Goal: Task Accomplishment & Management: Complete application form

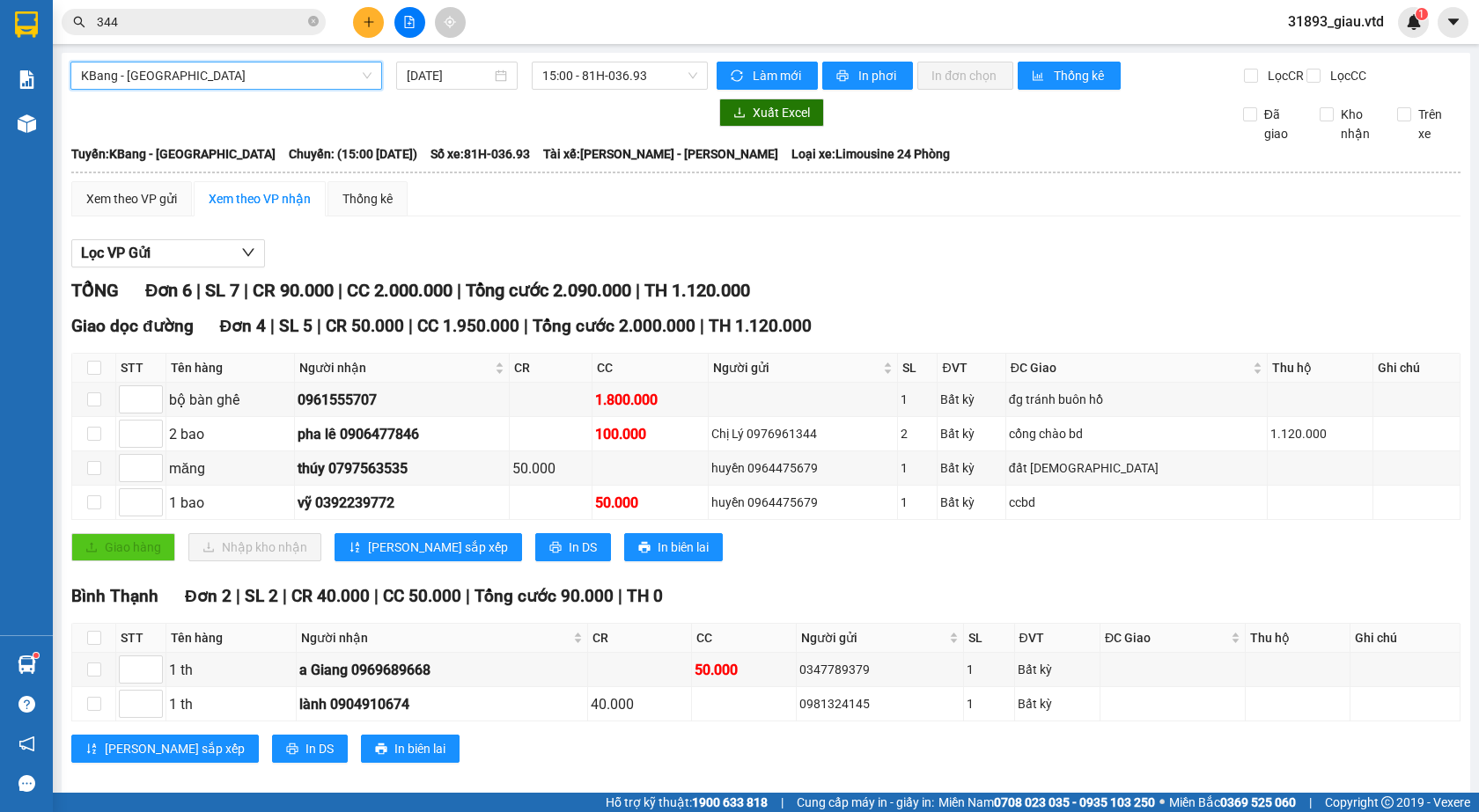
scroll to position [35, 0]
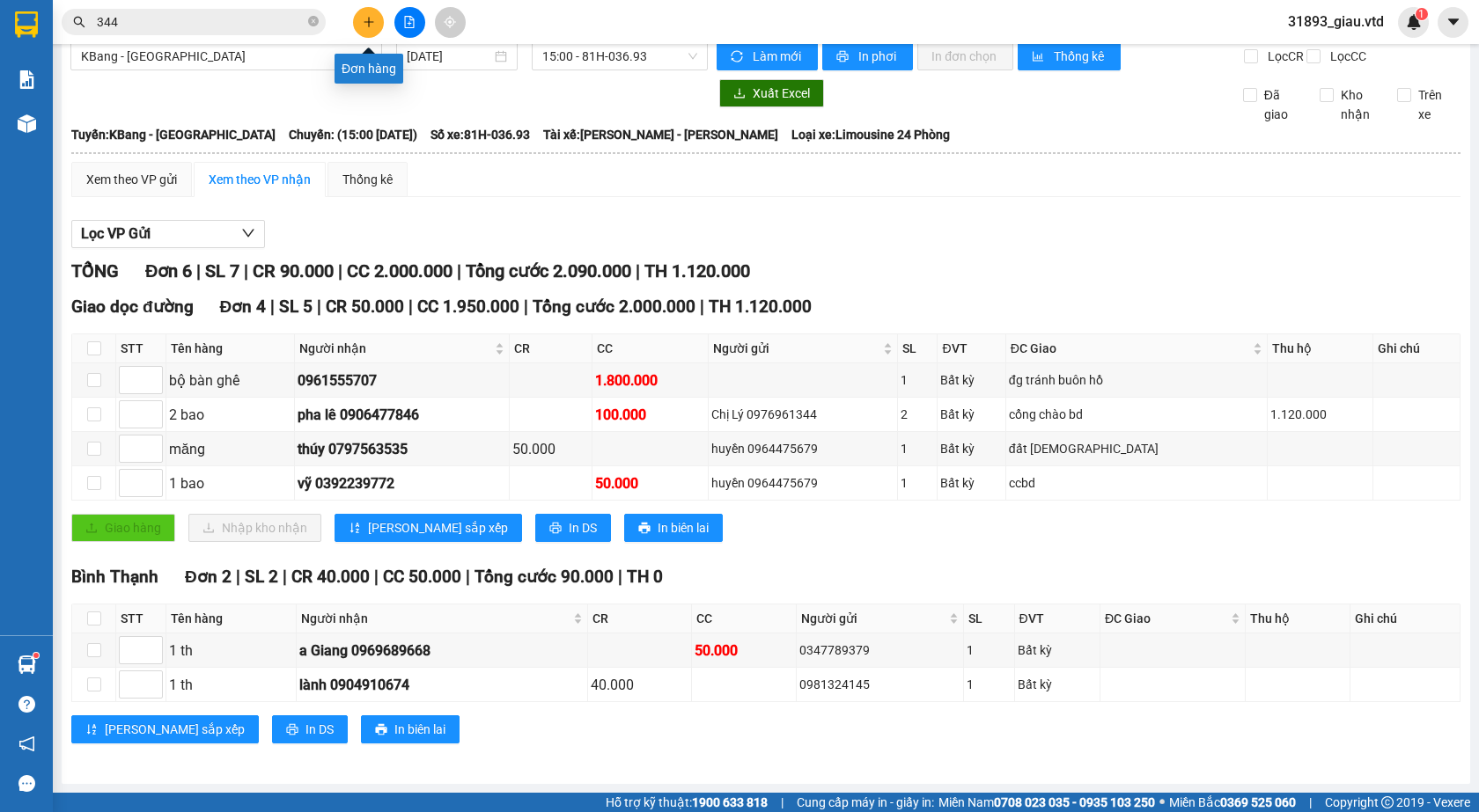
click at [371, 26] on icon "plus" at bounding box center [369, 22] width 12 height 12
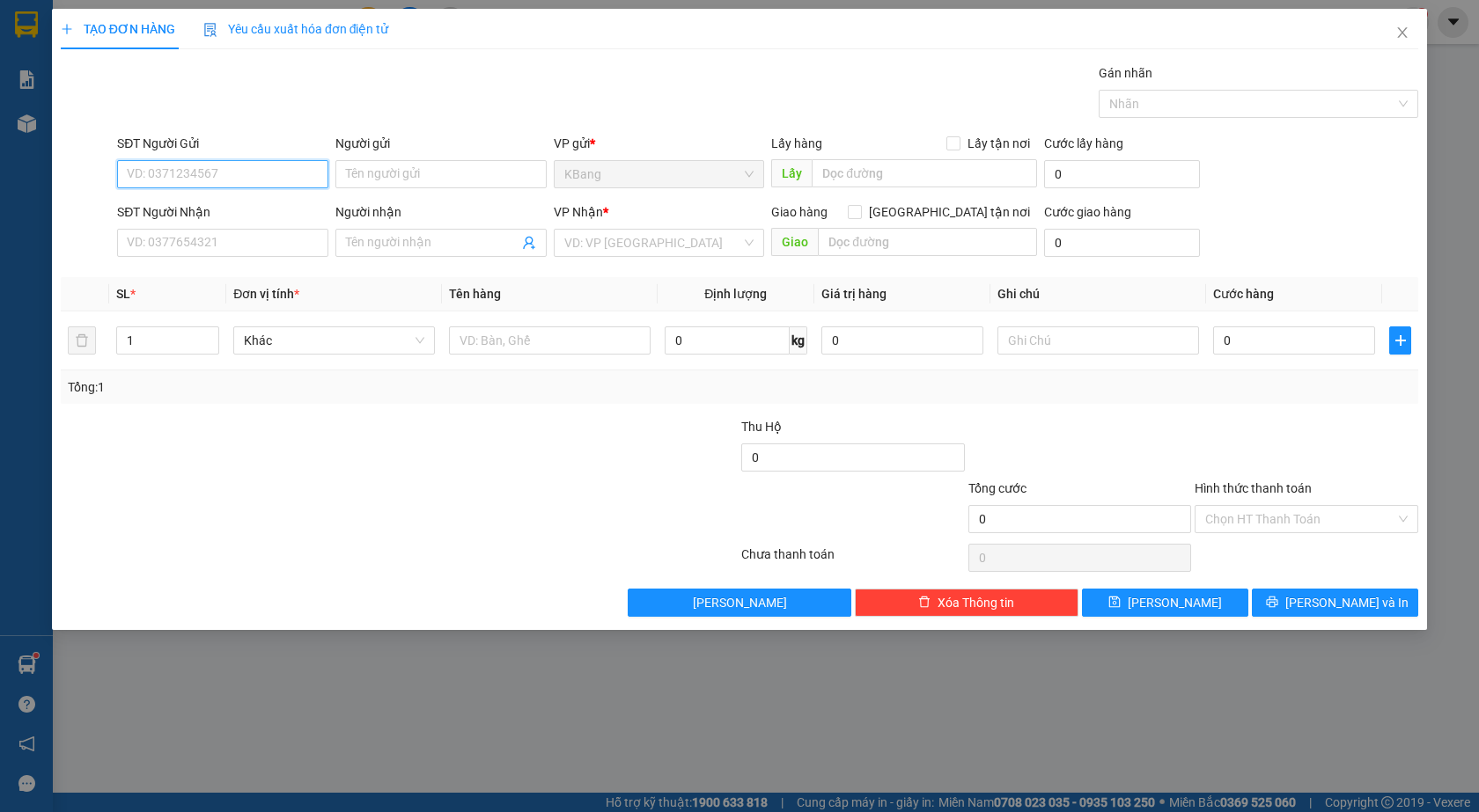
drag, startPoint x: 196, startPoint y: 181, endPoint x: 473, endPoint y: 100, distance: 288.6
click at [259, 168] on input "SĐT Người Gửi" at bounding box center [222, 174] width 211 height 28
type input "0353222046"
click at [860, 179] on input "text" at bounding box center [924, 173] width 225 height 28
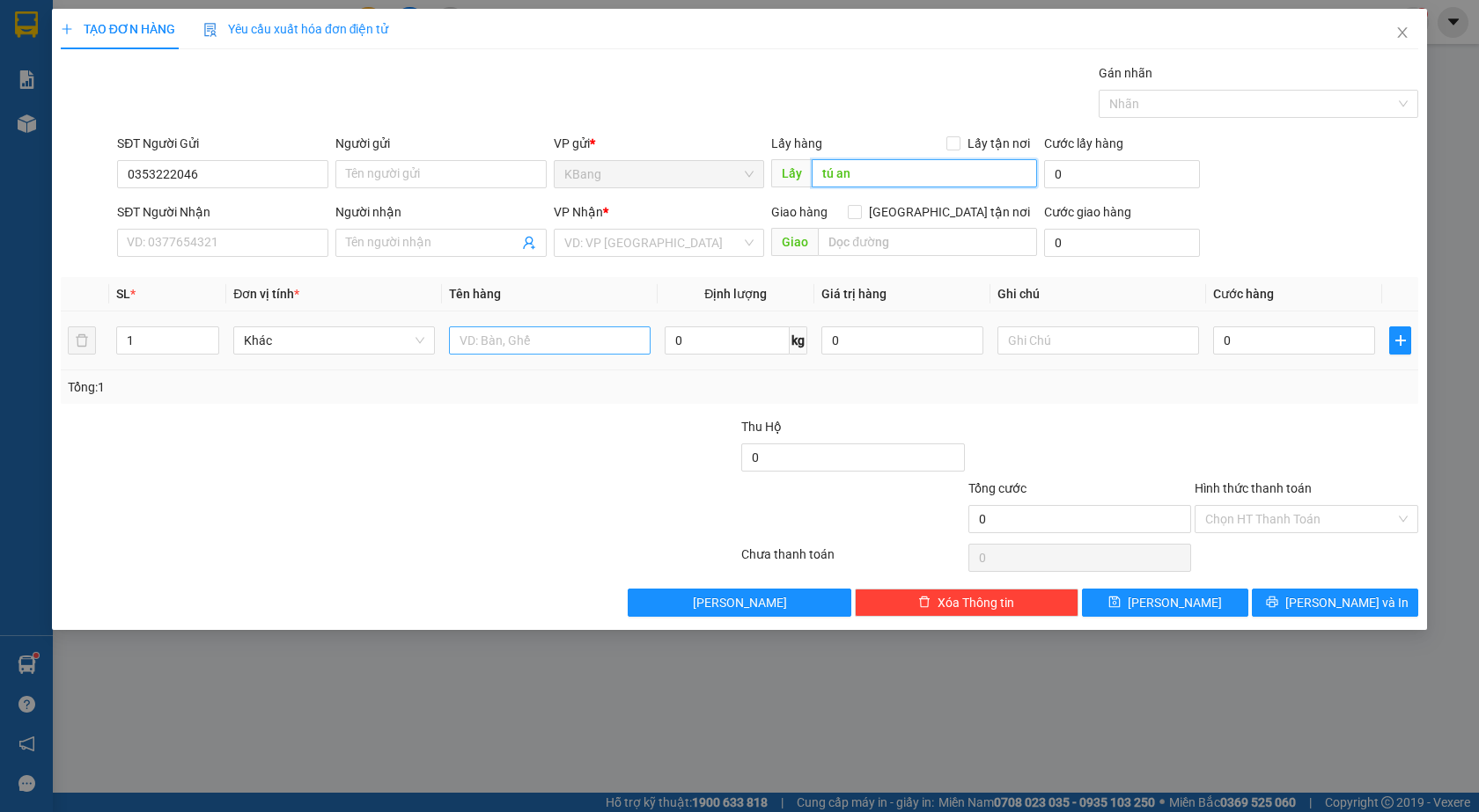
type input "tú an"
drag, startPoint x: 476, startPoint y: 346, endPoint x: 497, endPoint y: 479, distance: 134.6
click at [477, 347] on input "text" at bounding box center [549, 341] width 202 height 28
type input "1 th"
type input "7"
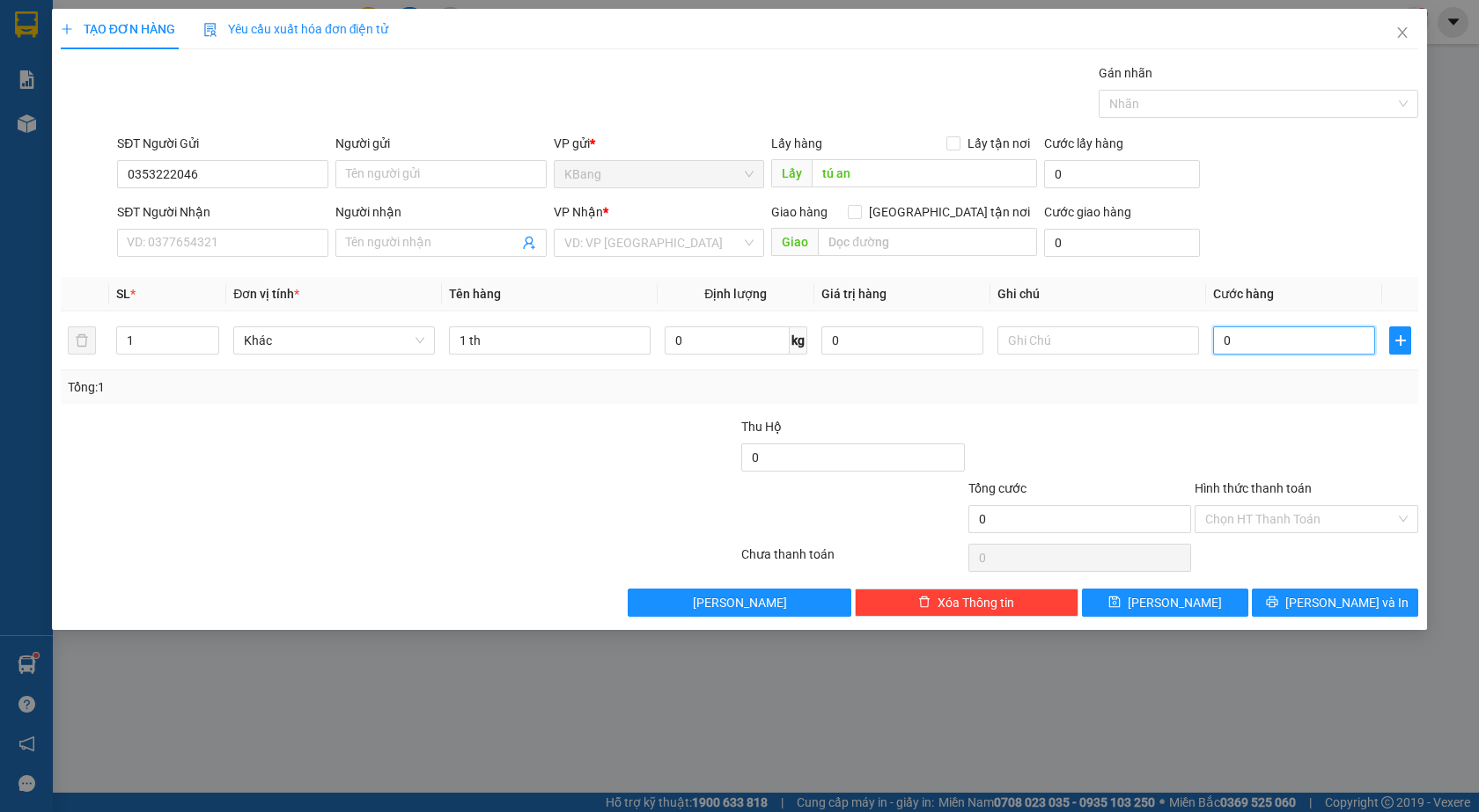
type input "7"
type input "70"
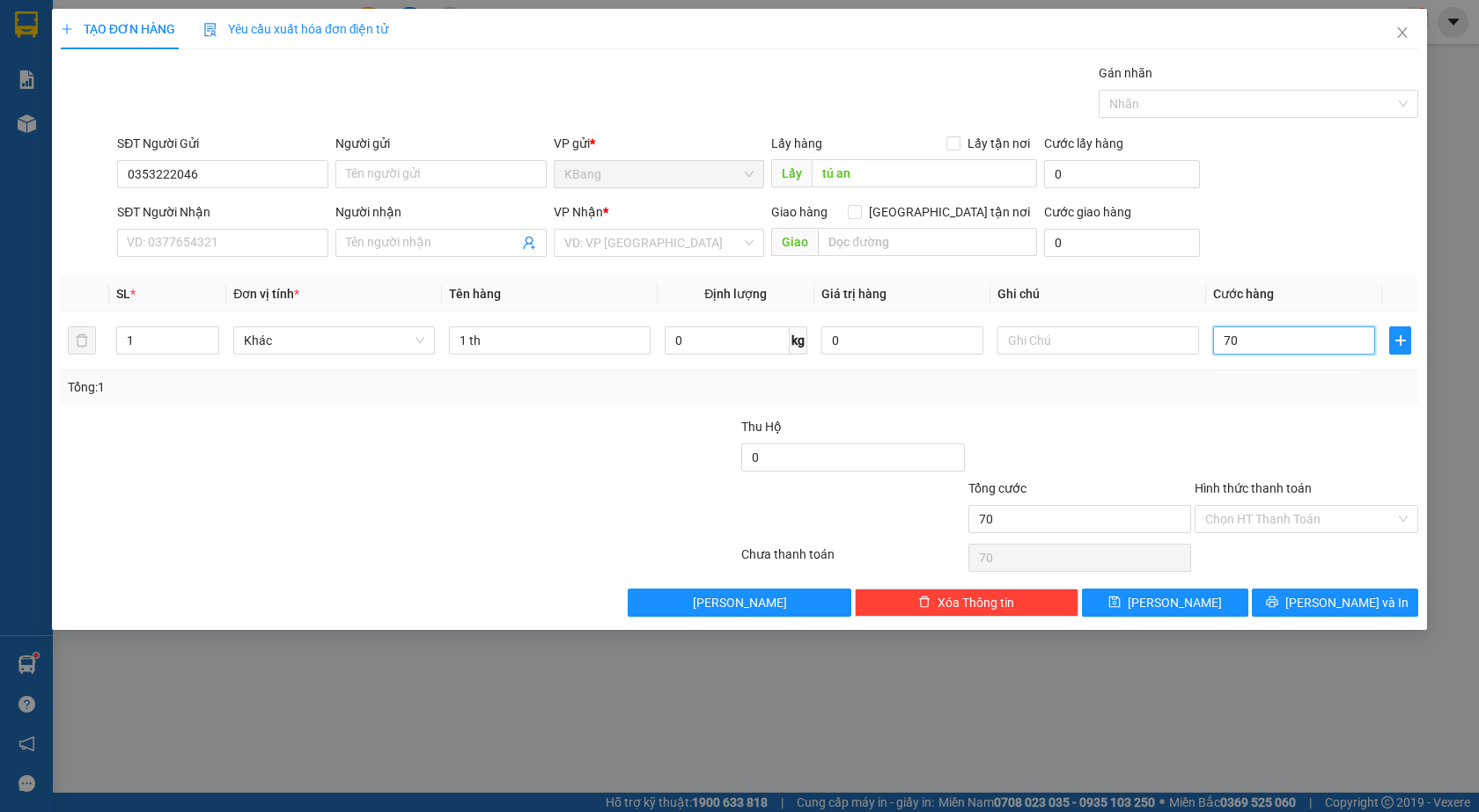
type input "700"
type input "7.000"
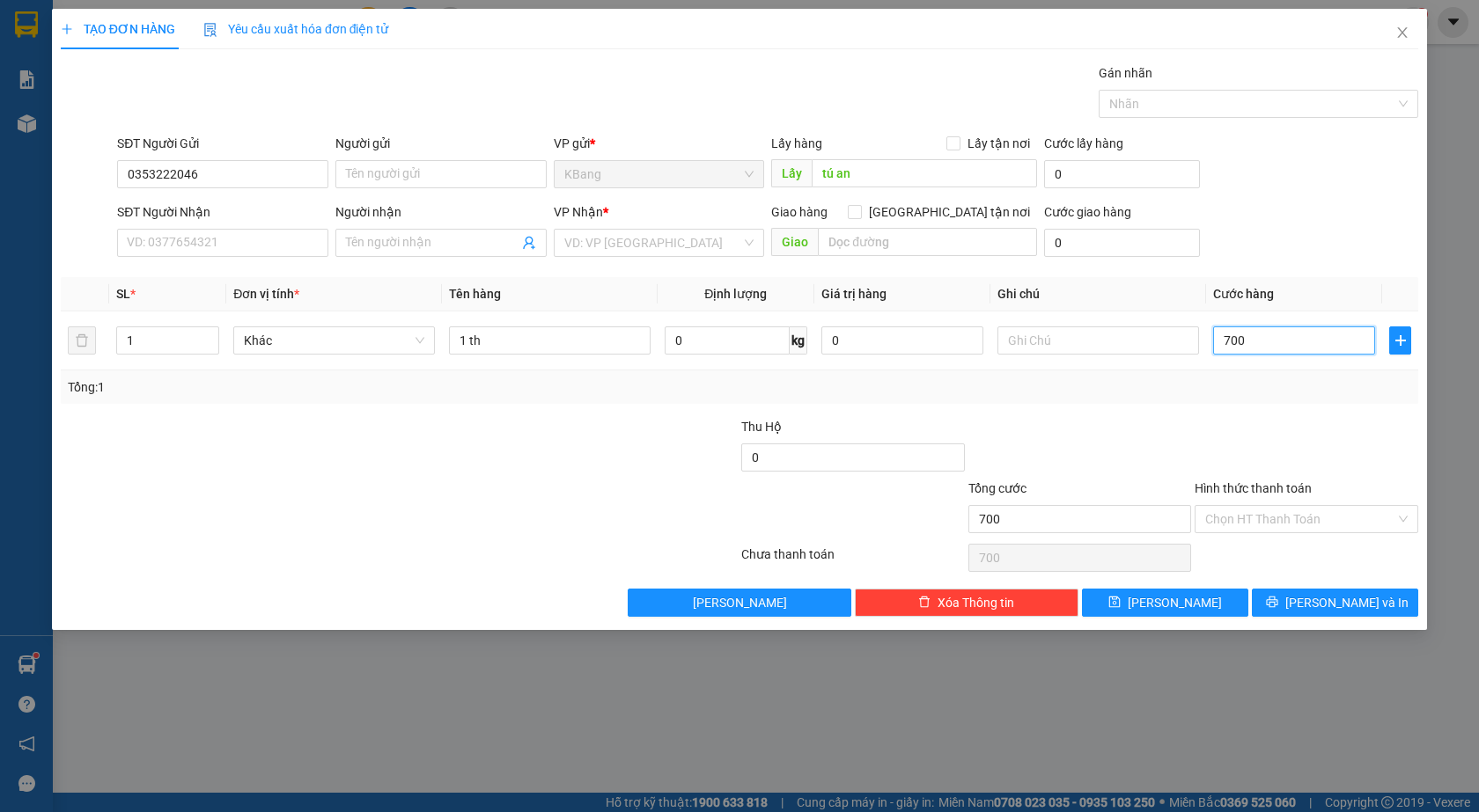
type input "7.000"
type input "70.000"
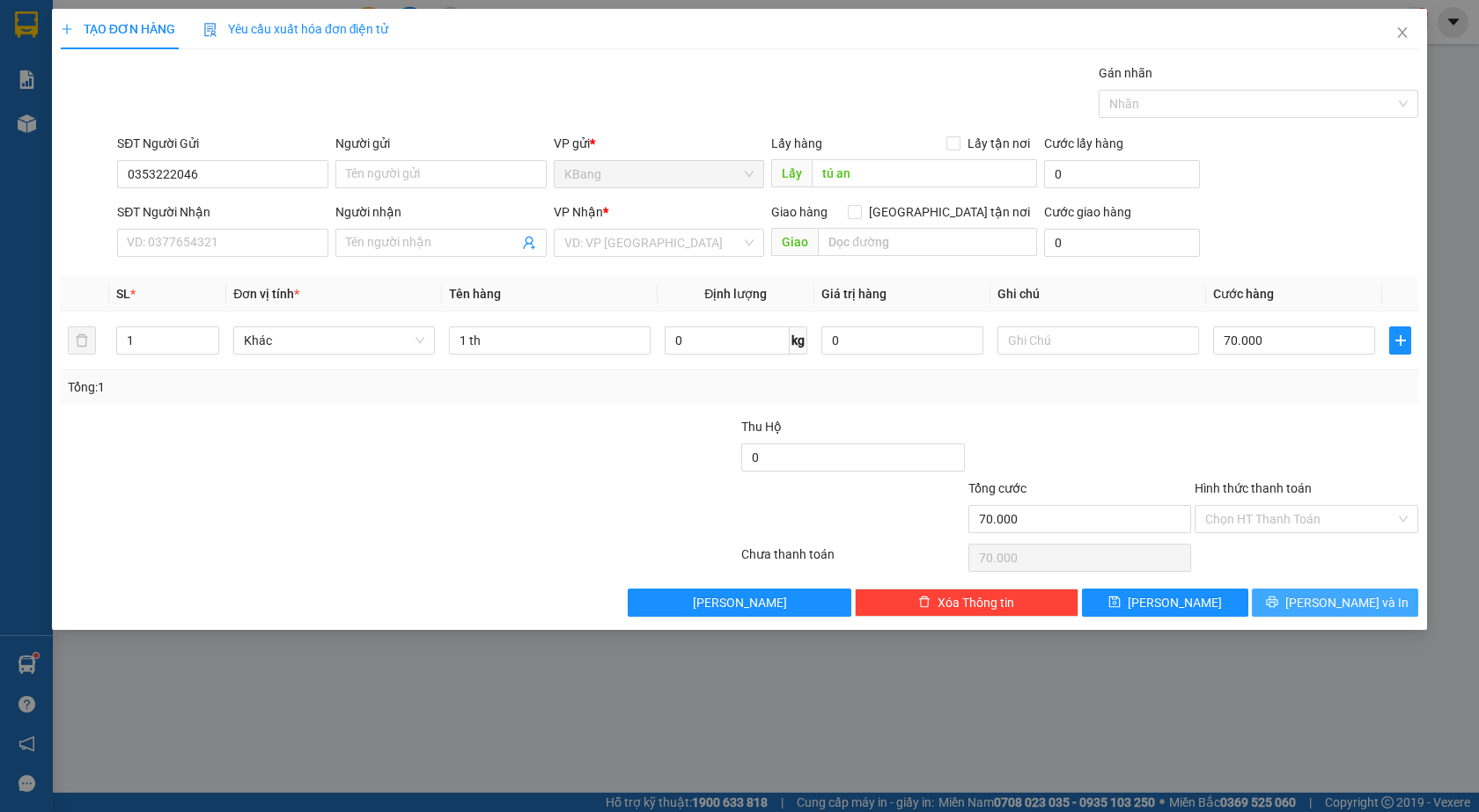
click at [1339, 610] on span "[PERSON_NAME] và In" at bounding box center [1346, 603] width 123 height 20
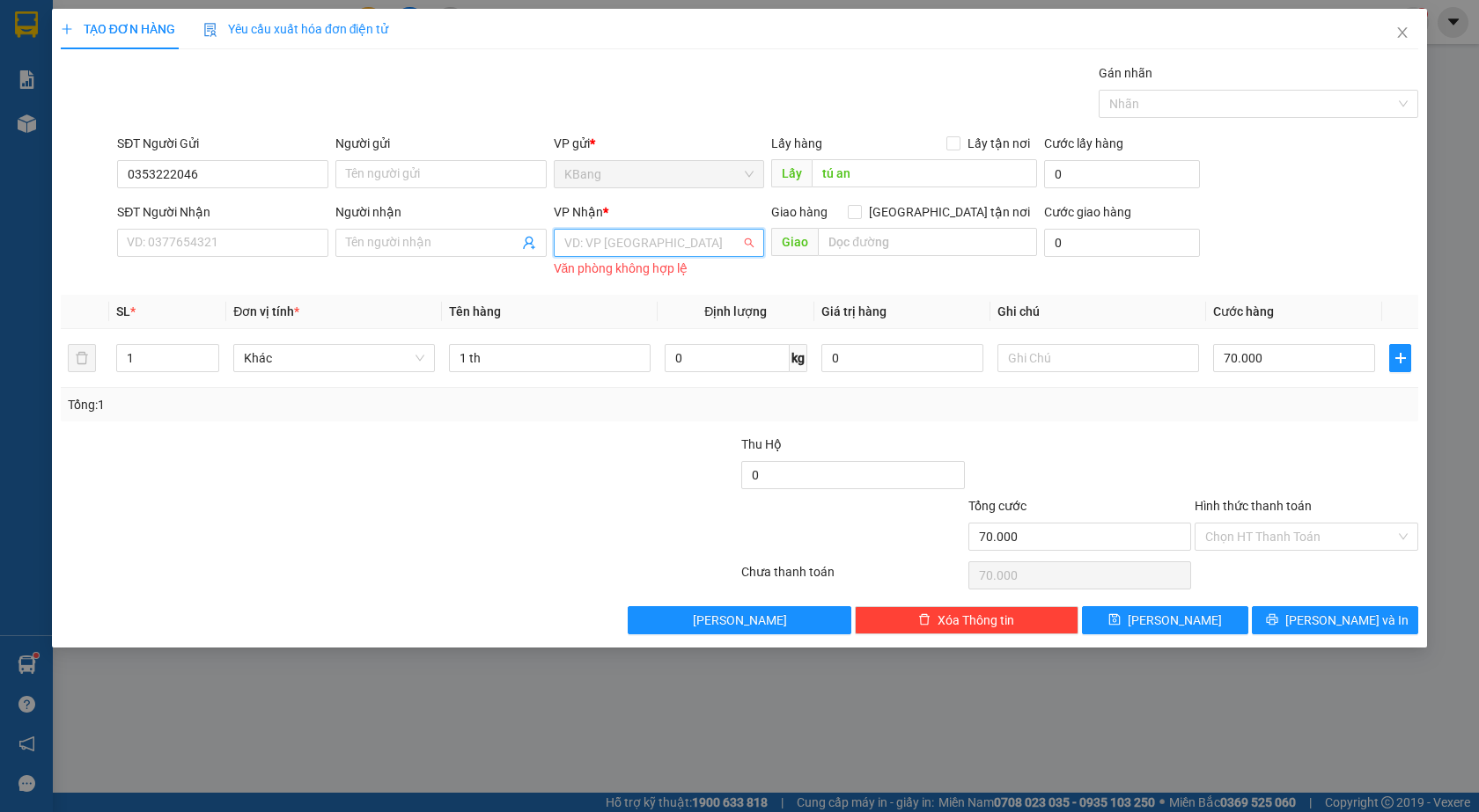
click at [610, 249] on input "search" at bounding box center [653, 243] width 178 height 27
click at [595, 338] on div "Bình Thạnh" at bounding box center [659, 334] width 190 height 20
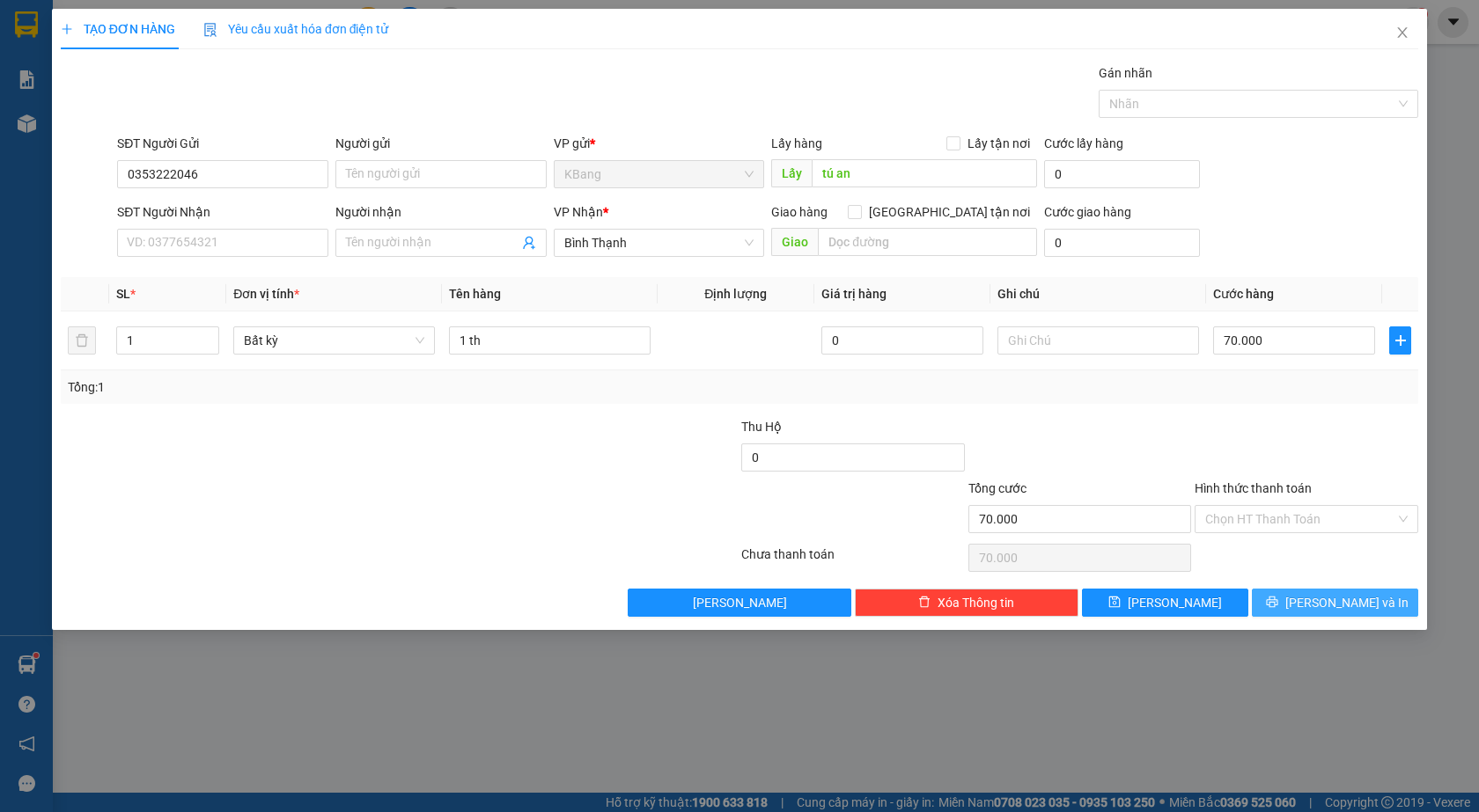
click at [1326, 600] on span "[PERSON_NAME] và In" at bounding box center [1346, 603] width 123 height 20
